Goal: Task Accomplishment & Management: Manage account settings

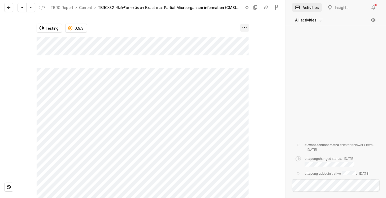
click at [243, 27] on html "rework Search / Updates 18 g then u My work = Feedback g then f My spaces TBRC …" at bounding box center [193, 99] width 386 height 198
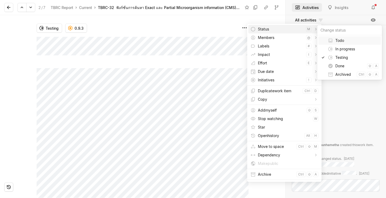
click at [263, 32] on span "Status" at bounding box center [281, 29] width 46 height 8
click at [335, 69] on span "Done" at bounding box center [350, 66] width 30 height 8
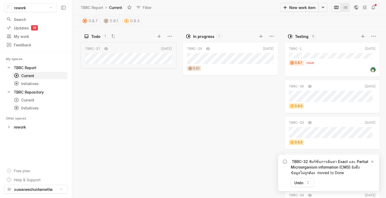
click at [232, 121] on div "TBRC-29 [DATE] 0.9.1" at bounding box center [231, 119] width 98 height 157
